Goal: Information Seeking & Learning: Learn about a topic

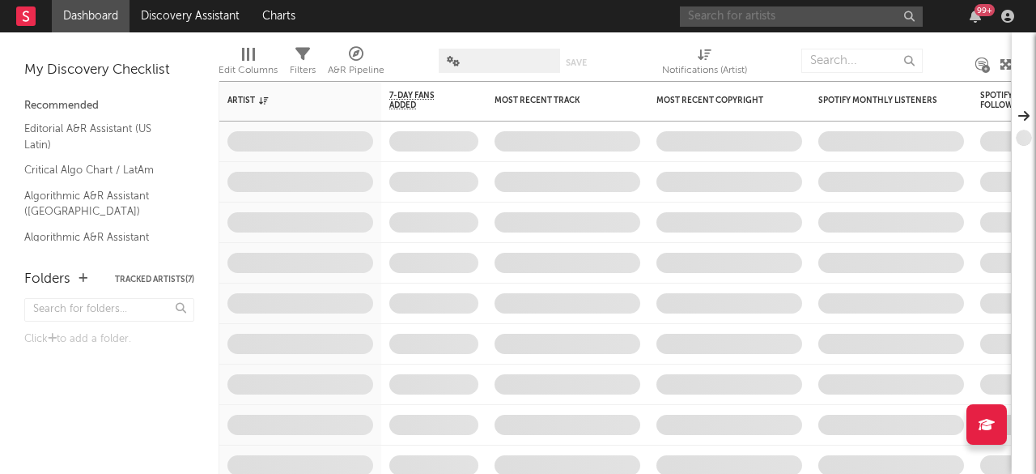
click at [716, 15] on input "text" at bounding box center [801, 16] width 243 height 20
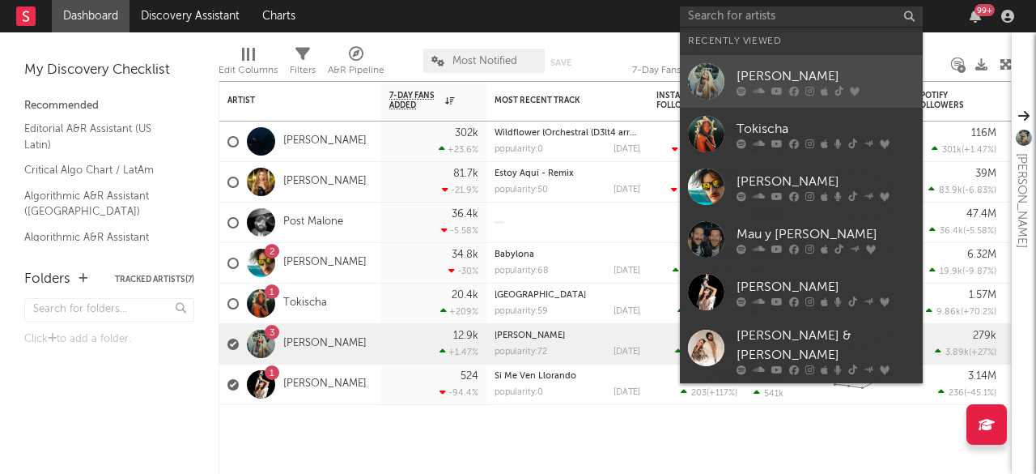
click at [750, 71] on div "[PERSON_NAME]" at bounding box center [826, 75] width 178 height 19
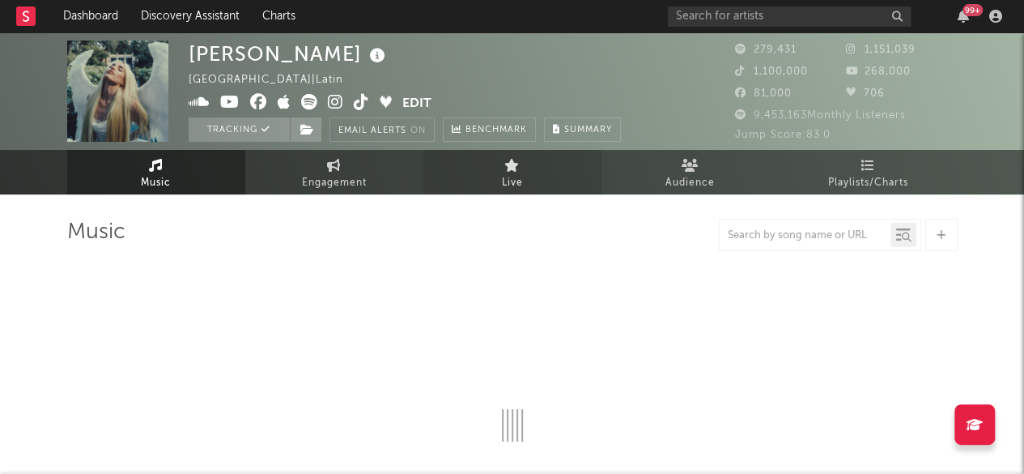
select select "6m"
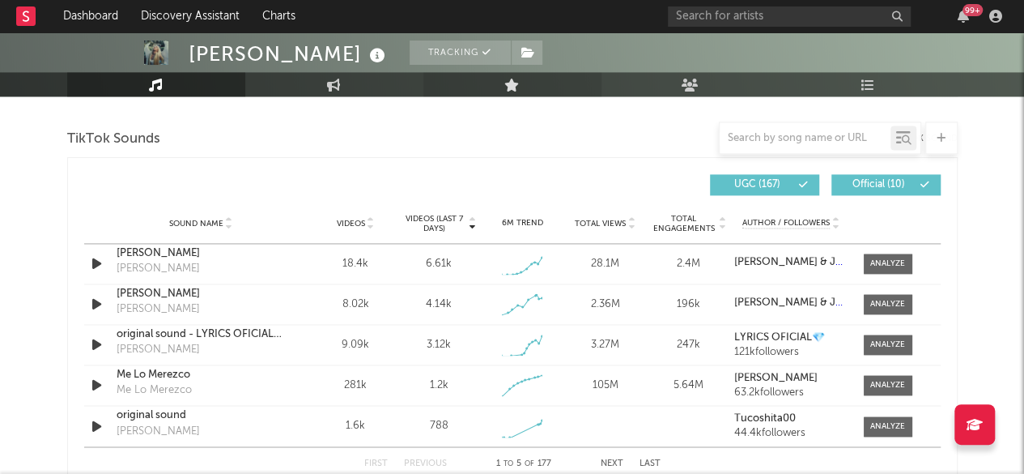
scroll to position [1077, 0]
click at [882, 261] on div at bounding box center [887, 263] width 35 height 12
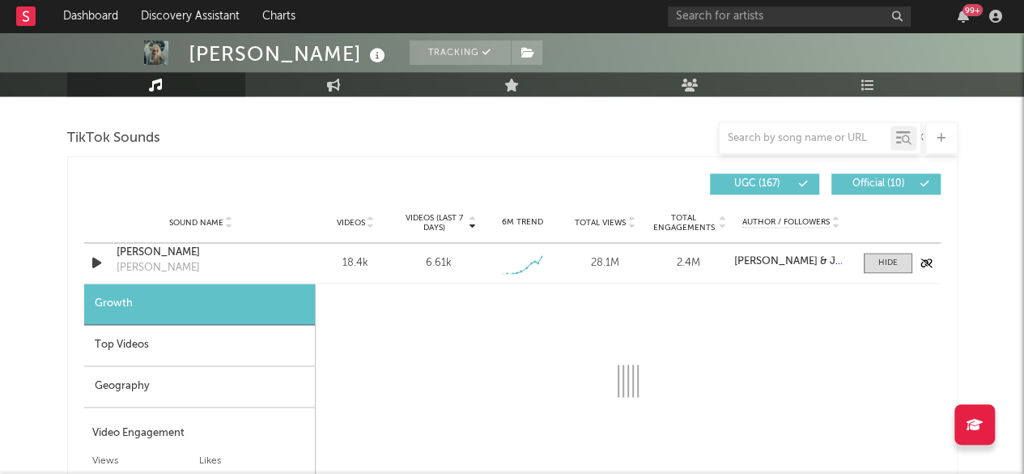
select select "1w"
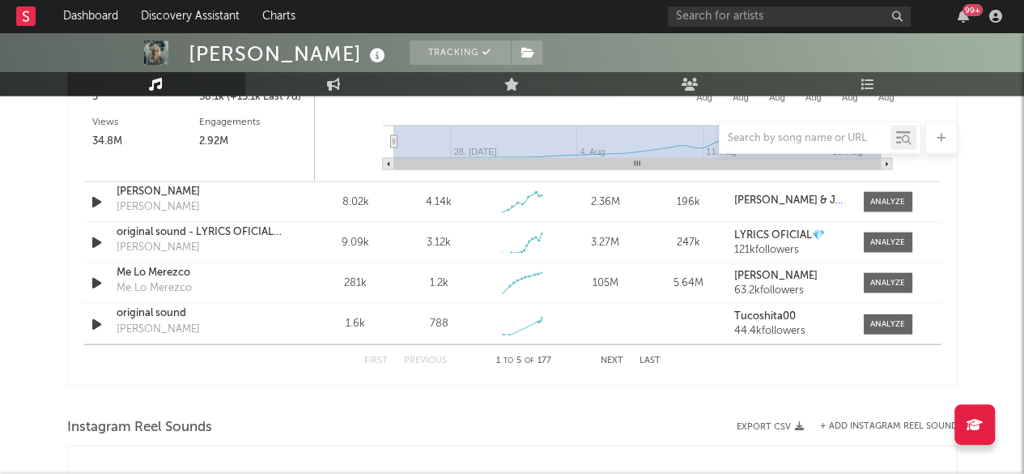
scroll to position [1607, 0]
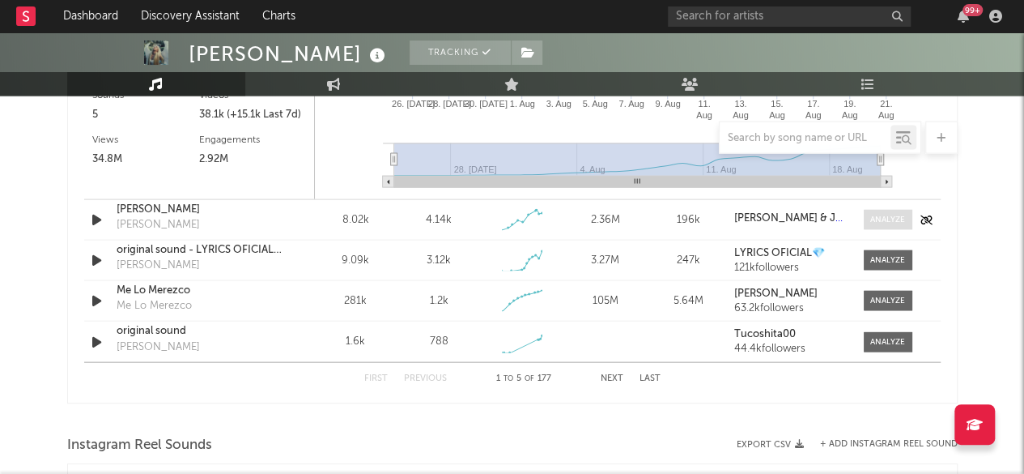
click at [892, 211] on span at bounding box center [888, 220] width 49 height 20
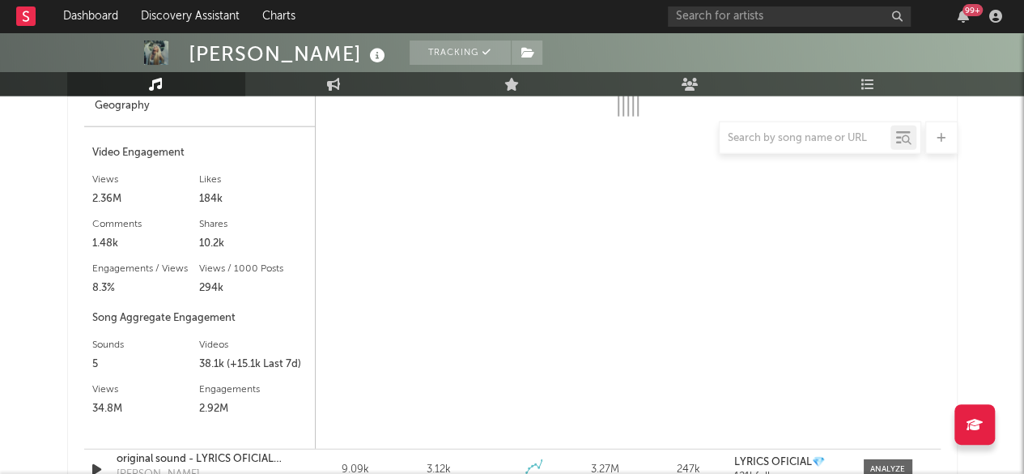
select select "1w"
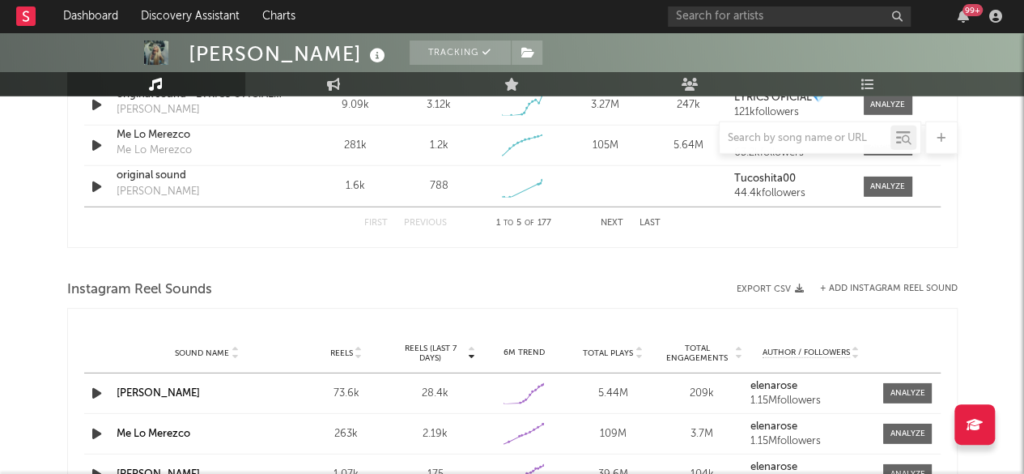
scroll to position [2220, 0]
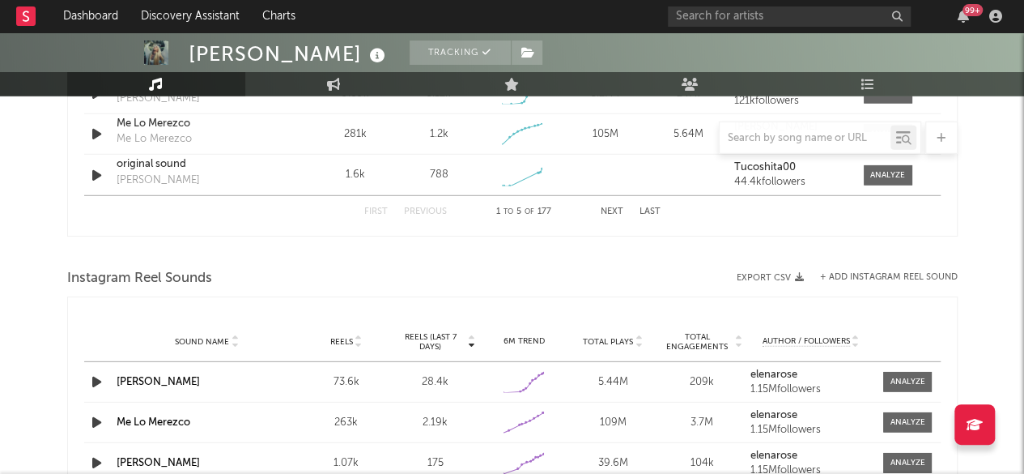
click at [890, 365] on div "Sound Name [PERSON_NAME] 73.6k Reels (last 7 days) 28.4k 6M Trend Created with …" at bounding box center [512, 382] width 856 height 40
click at [896, 376] on div at bounding box center [907, 382] width 35 height 12
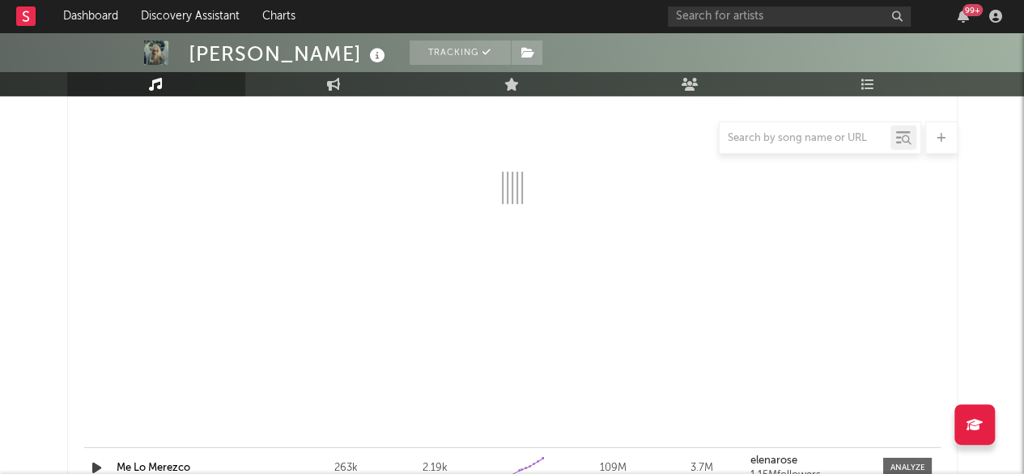
select select "1w"
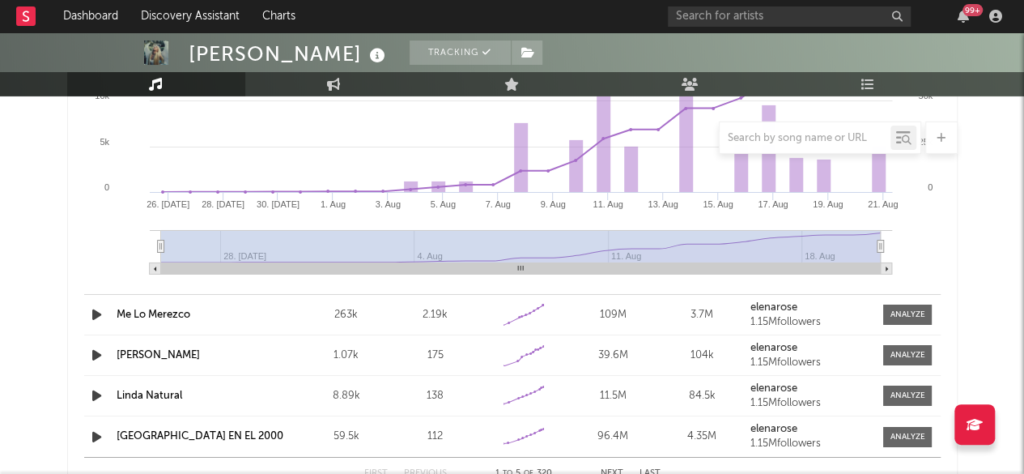
scroll to position [1600, 0]
